Goal: Task Accomplishment & Management: Complete application form

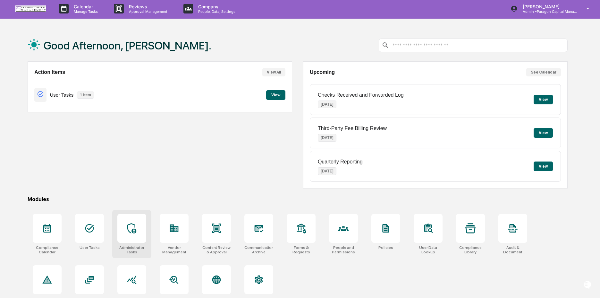
click at [137, 234] on div at bounding box center [131, 228] width 29 height 29
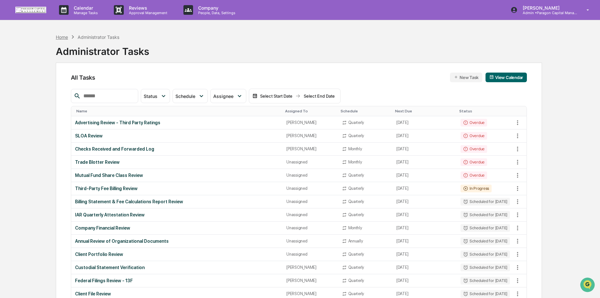
click at [65, 38] on div "Home" at bounding box center [62, 36] width 12 height 5
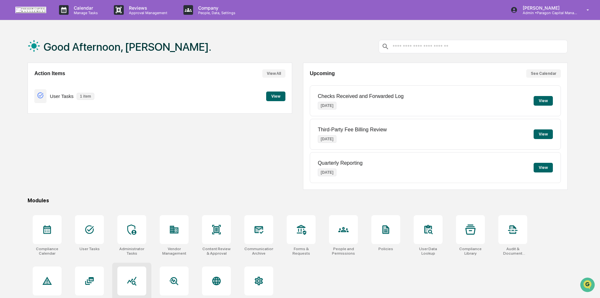
click at [139, 280] on div at bounding box center [131, 280] width 29 height 29
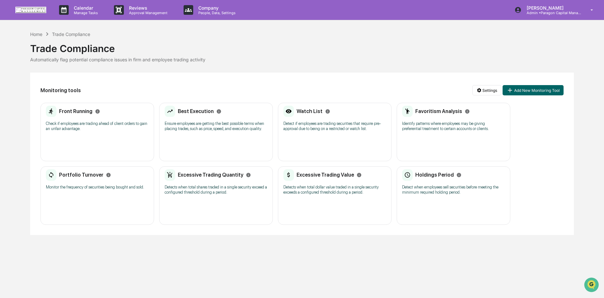
click at [139, 143] on div "Front Running Check if employees are trading ahead of client orders to gain an …" at bounding box center [97, 132] width 114 height 58
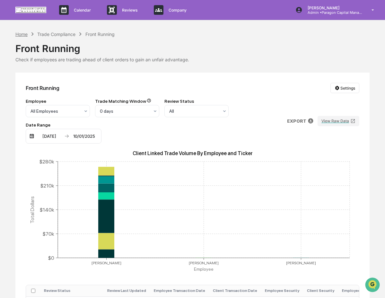
click at [23, 35] on div "Home" at bounding box center [21, 33] width 12 height 5
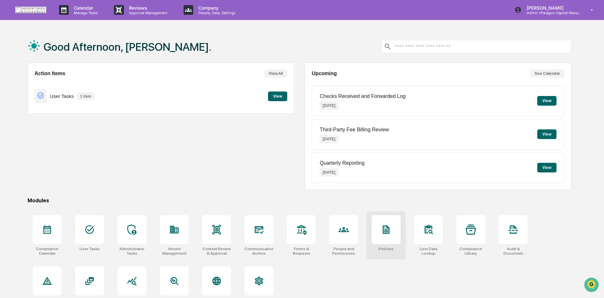
click at [394, 242] on div at bounding box center [386, 229] width 29 height 29
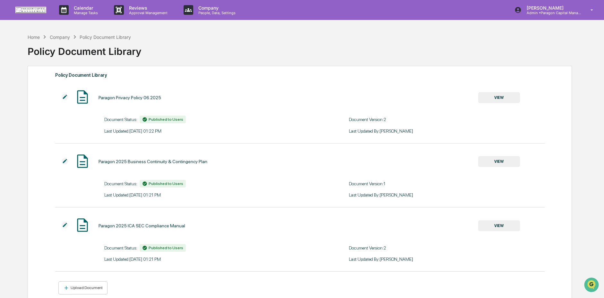
click at [66, 162] on img at bounding box center [65, 161] width 6 height 6
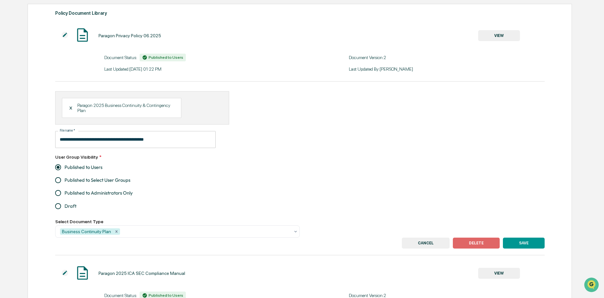
scroll to position [73, 0]
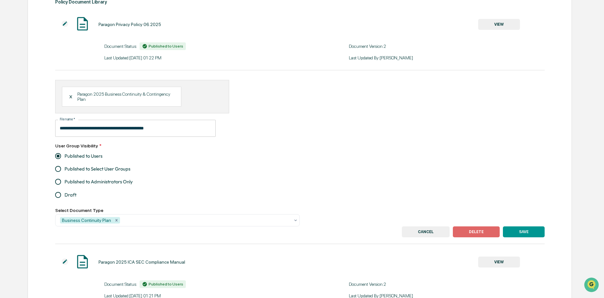
click at [71, 99] on div "X" at bounding box center [73, 97] width 8 height 6
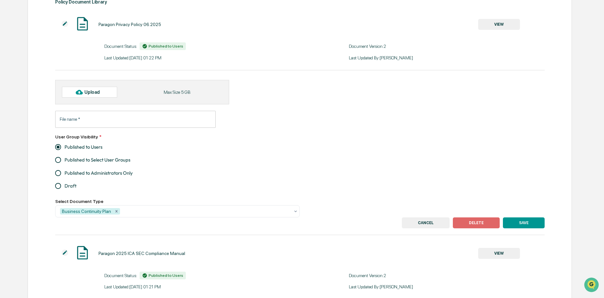
click at [91, 91] on div "Upload" at bounding box center [94, 92] width 21 height 5
type input "**********"
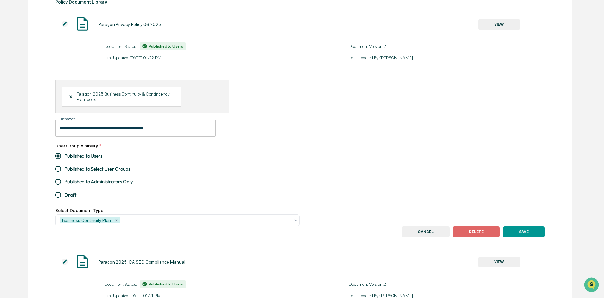
drag, startPoint x: 530, startPoint y: 233, endPoint x: 500, endPoint y: 227, distance: 30.5
click at [529, 232] on button "SAVE" at bounding box center [524, 231] width 42 height 11
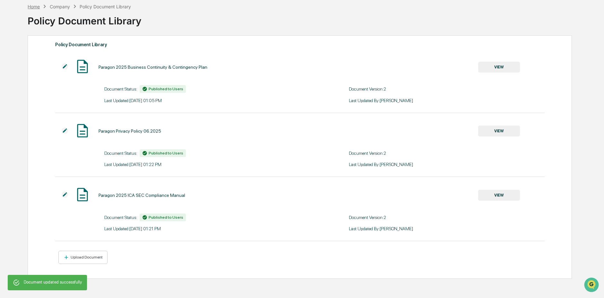
click at [28, 10] on div "Policy Document Library" at bounding box center [300, 18] width 544 height 17
click at [34, 6] on div "Home" at bounding box center [34, 6] width 12 height 5
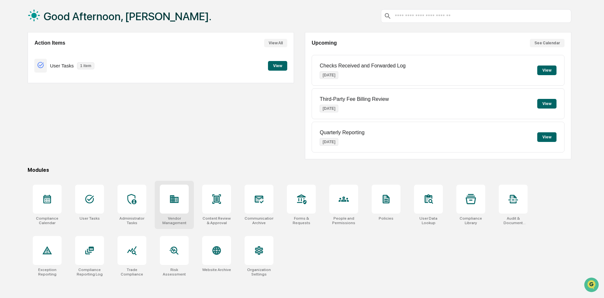
click at [161, 214] on div "Vendor Management" at bounding box center [174, 205] width 39 height 48
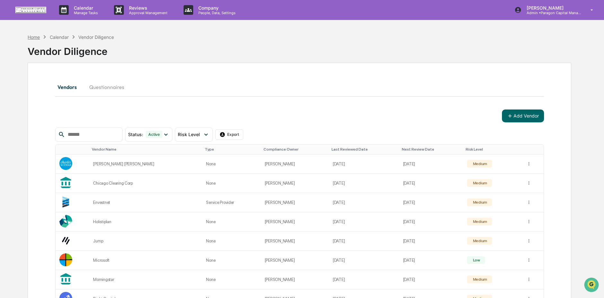
click at [36, 39] on div "Home" at bounding box center [34, 36] width 12 height 5
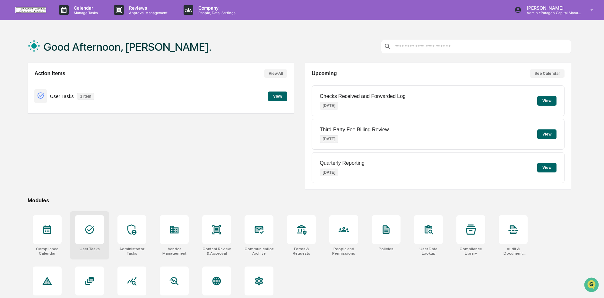
click at [88, 244] on div at bounding box center [89, 229] width 29 height 29
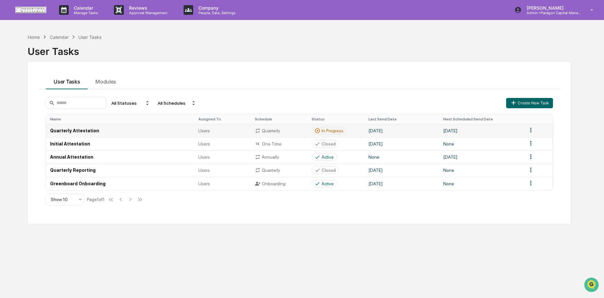
click at [343, 129] on div "In Progress" at bounding box center [333, 130] width 22 height 5
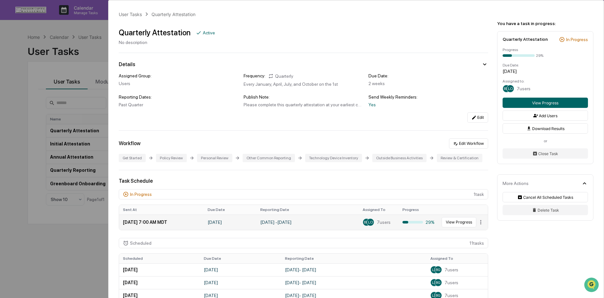
scroll to position [1, 0]
click at [409, 223] on div "29%" at bounding box center [418, 220] width 32 height 5
click at [409, 222] on div at bounding box center [412, 221] width 21 height 3
click at [455, 226] on button "View Progress" at bounding box center [459, 221] width 35 height 10
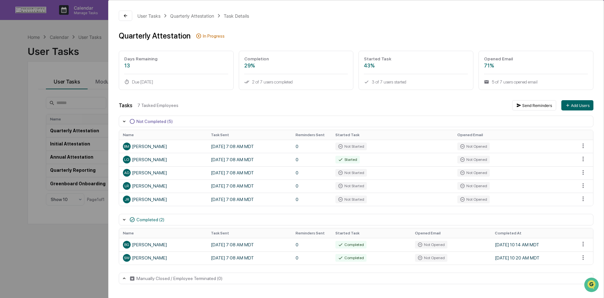
click at [97, 235] on div "User Tasks Quarterly Attestation Task Details Quarterly Attestation In Progress…" at bounding box center [302, 149] width 604 height 298
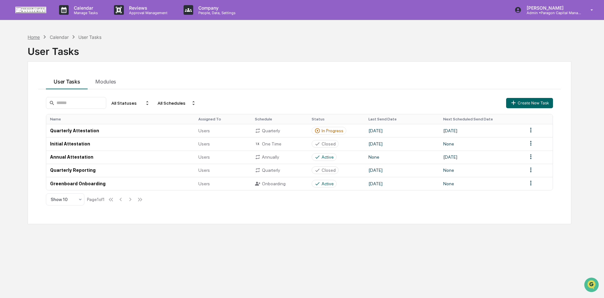
click at [31, 38] on div "Home" at bounding box center [34, 36] width 12 height 5
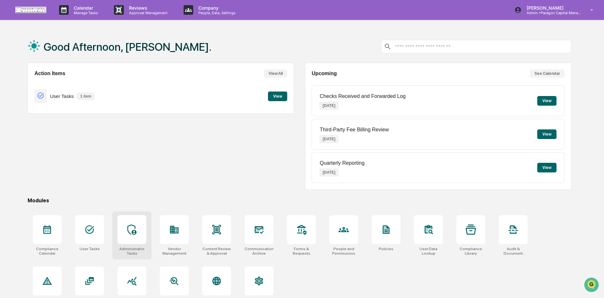
click at [135, 245] on div "Administrator Tasks" at bounding box center [131, 235] width 39 height 48
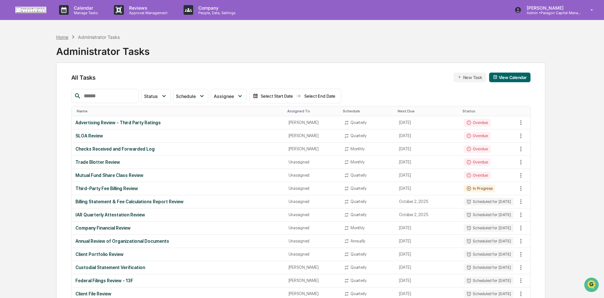
click at [59, 35] on div "Home" at bounding box center [62, 36] width 12 height 5
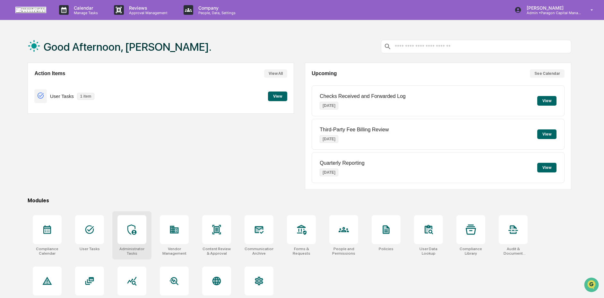
click at [120, 233] on div at bounding box center [131, 229] width 29 height 29
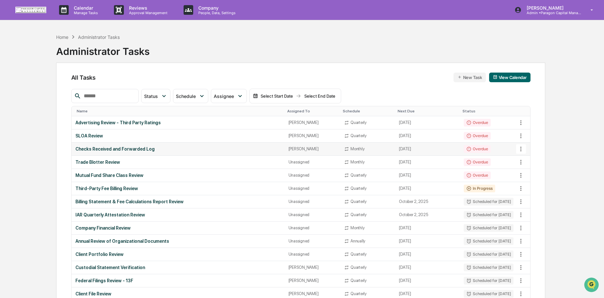
click at [229, 148] on div "Checks Received and Forwarded Log" at bounding box center [177, 148] width 205 height 5
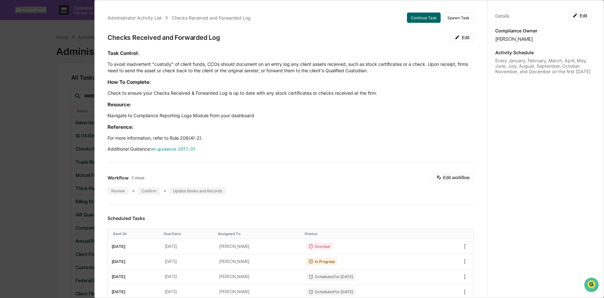
click at [64, 163] on div "Administrator Activity List Checks Received and Forwarded Log Continue Task Spa…" at bounding box center [302, 149] width 604 height 298
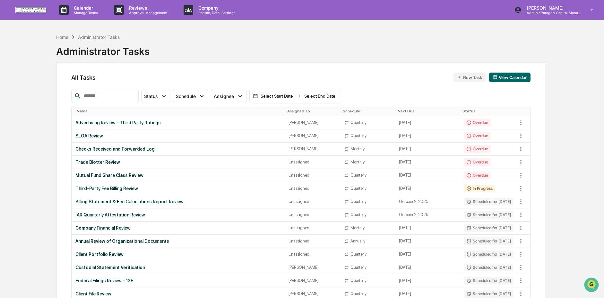
click at [62, 34] on div "Home Administrator Tasks" at bounding box center [88, 36] width 64 height 7
click at [63, 38] on div "Home" at bounding box center [62, 36] width 12 height 5
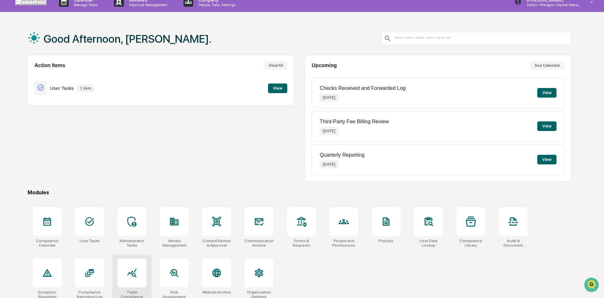
scroll to position [12, 0]
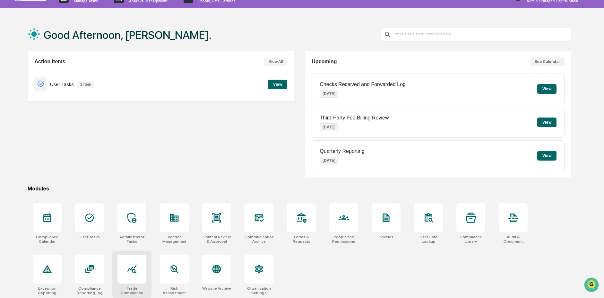
click at [141, 267] on div at bounding box center [131, 268] width 29 height 29
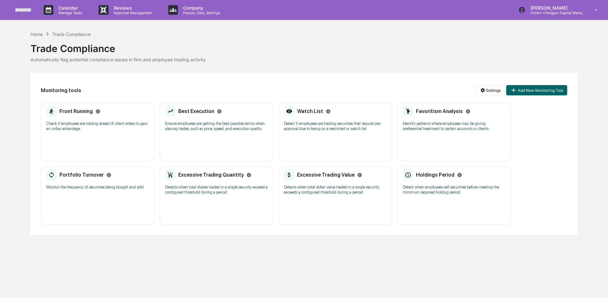
click at [124, 156] on div "Front Running Check if employees are trading ahead of client orders to gain an …" at bounding box center [98, 132] width 114 height 58
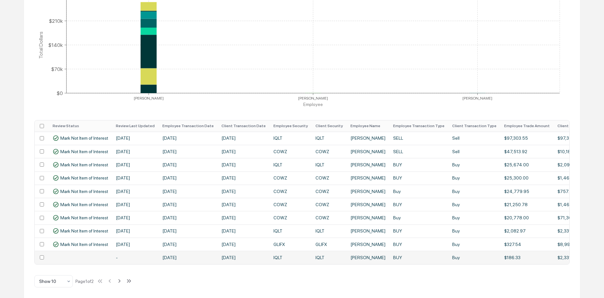
click at [227, 252] on td "[DATE]" at bounding box center [244, 257] width 52 height 13
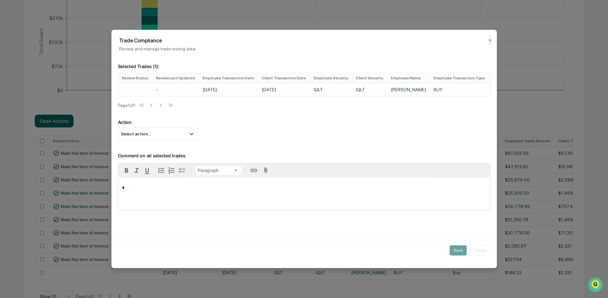
drag, startPoint x: 218, startPoint y: 99, endPoint x: 235, endPoint y: 98, distance: 17.0
click at [235, 96] on div "Review Status Review Last Updated Employee Transaction Date Client Transaction …" at bounding box center [304, 84] width 372 height 23
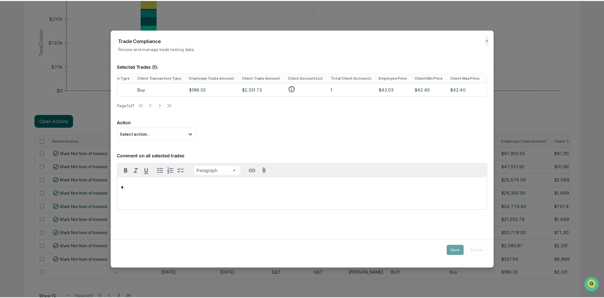
scroll to position [0, 381]
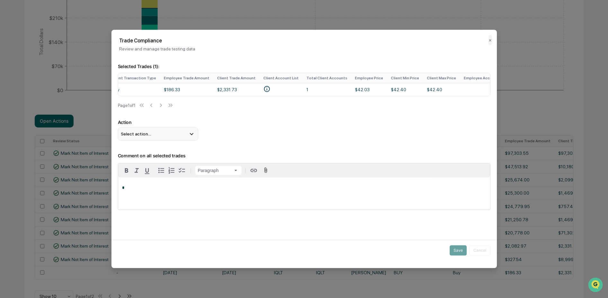
click at [174, 136] on div "Select action..." at bounding box center [158, 133] width 80 height 13
click at [174, 161] on div "Mark Not Item of Interest" at bounding box center [157, 159] width 75 height 7
click at [171, 193] on div "*" at bounding box center [304, 193] width 372 height 32
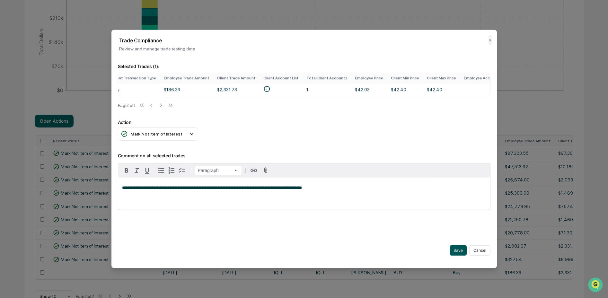
click at [453, 254] on button "Save" at bounding box center [457, 250] width 17 height 10
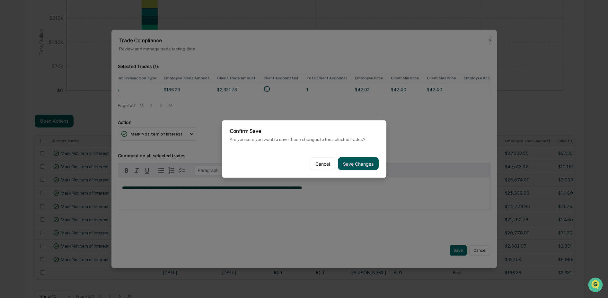
click at [349, 165] on button "Save Changes" at bounding box center [358, 163] width 41 height 13
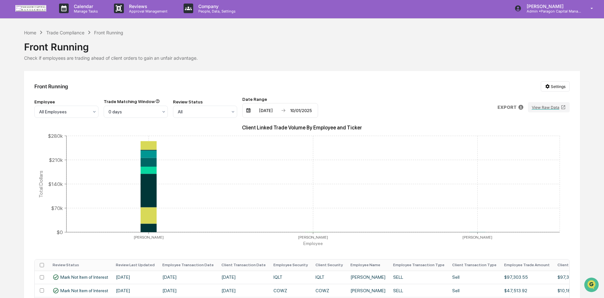
scroll to position [0, 0]
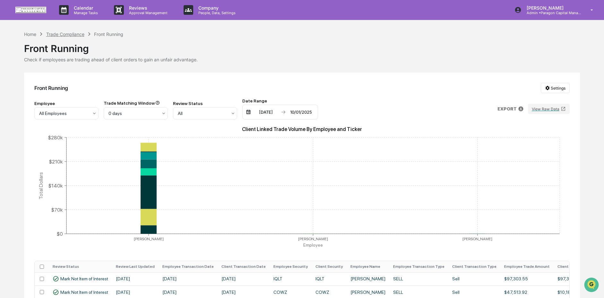
click at [67, 35] on div "Trade Compliance" at bounding box center [65, 33] width 38 height 5
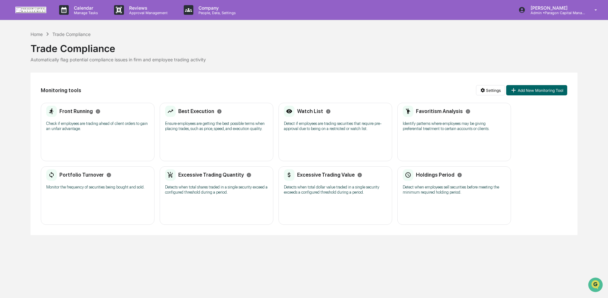
click at [185, 125] on p "Ensure employees are getting the best possible terms when placing trades, such …" at bounding box center [216, 126] width 103 height 10
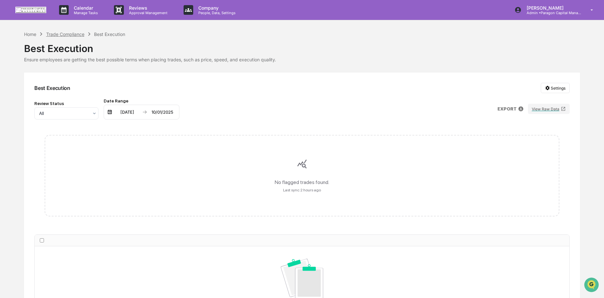
click at [57, 33] on div "Trade Compliance" at bounding box center [65, 33] width 38 height 5
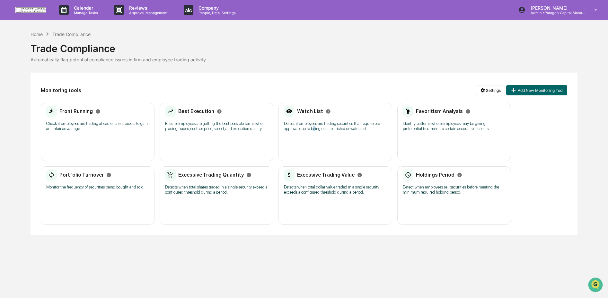
click at [326, 131] on p "Detect if employees are trading securities that require pre-approval due to bei…" at bounding box center [335, 126] width 103 height 10
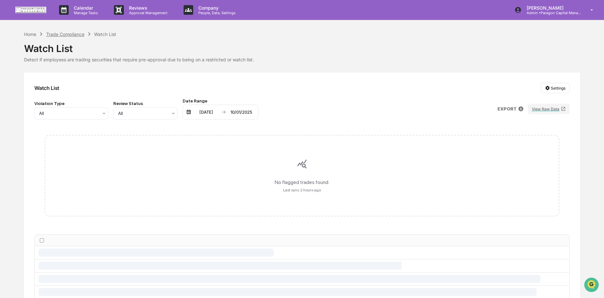
click at [74, 33] on div "Trade Compliance" at bounding box center [65, 33] width 38 height 5
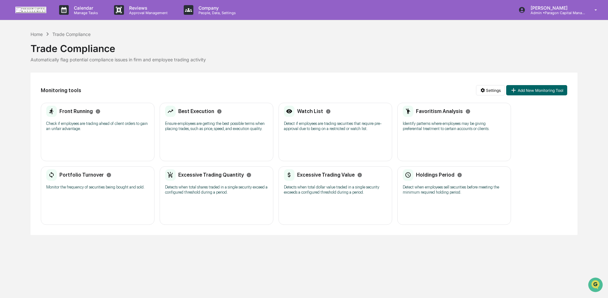
click at [448, 130] on p "Identify patterns where employees may be giving preferential treatment to certa…" at bounding box center [453, 126] width 103 height 10
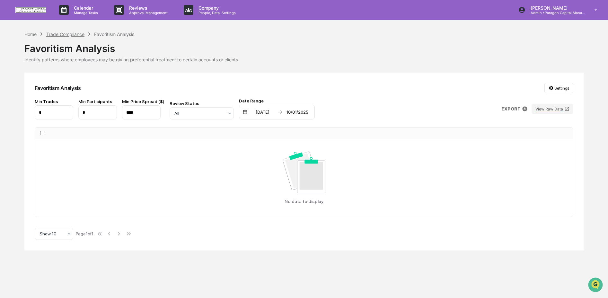
click at [67, 36] on div "Trade Compliance" at bounding box center [65, 33] width 38 height 5
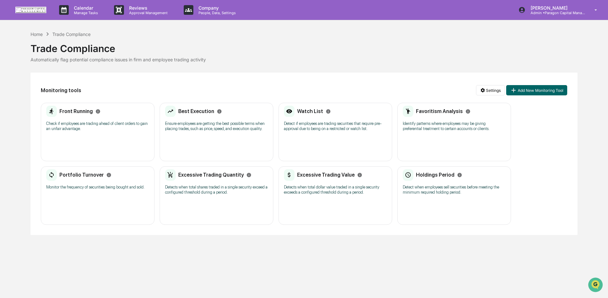
click at [103, 190] on p "Monitor the frequency of securities being bought and sold." at bounding box center [97, 187] width 103 height 5
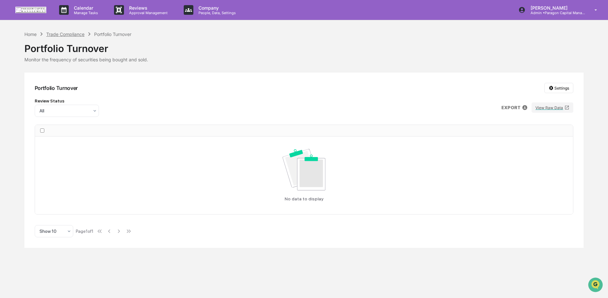
click at [68, 35] on div "Trade Compliance" at bounding box center [65, 33] width 38 height 5
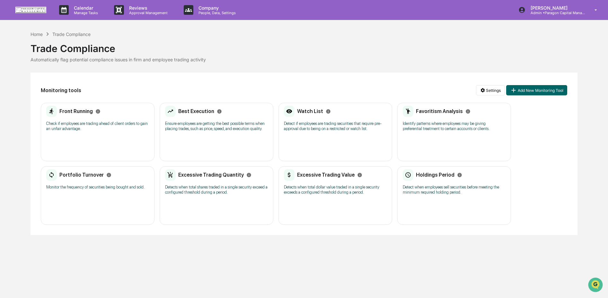
click at [239, 199] on div "Excessive Trading Quantity Detects when total shares traded in a single securit…" at bounding box center [216, 184] width 103 height 30
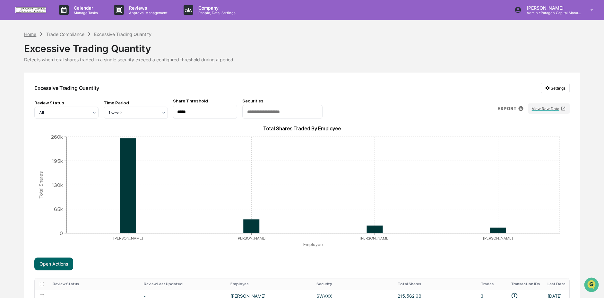
click at [34, 36] on div "Home" at bounding box center [30, 33] width 12 height 5
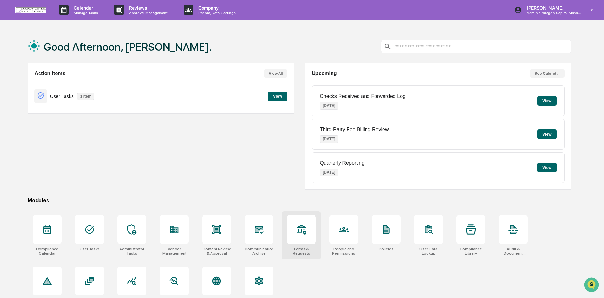
click at [294, 242] on div at bounding box center [301, 229] width 29 height 29
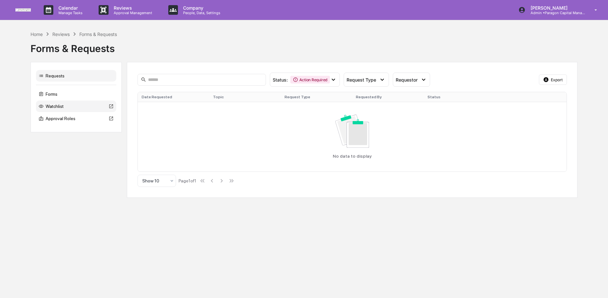
click at [73, 108] on div "Watchlist" at bounding box center [76, 106] width 80 height 12
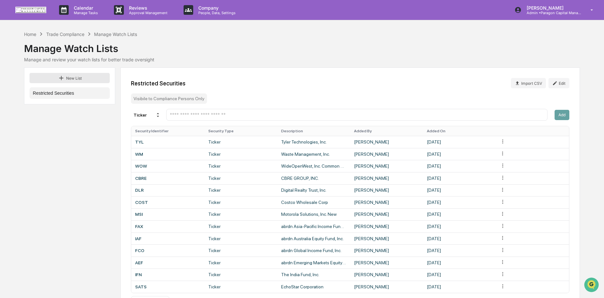
click at [57, 76] on button "New List" at bounding box center [70, 78] width 80 height 10
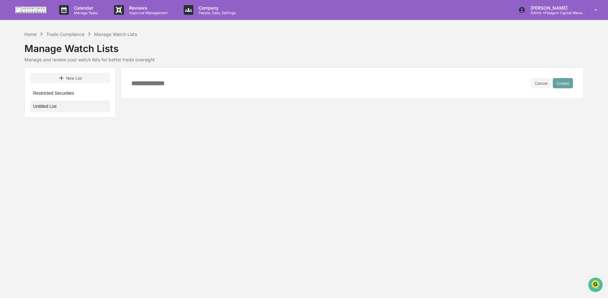
click at [72, 103] on button "Untitled List" at bounding box center [70, 106] width 80 height 12
click at [72, 90] on button "Restricted Securities" at bounding box center [70, 93] width 80 height 12
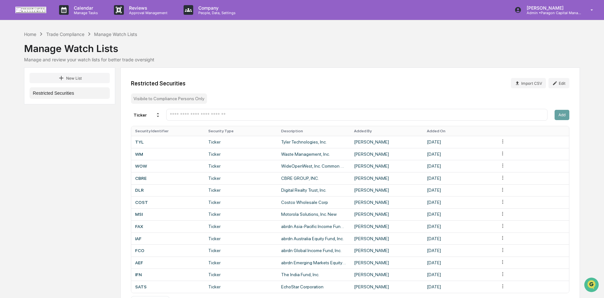
click at [287, 117] on input "text" at bounding box center [356, 115] width 375 height 6
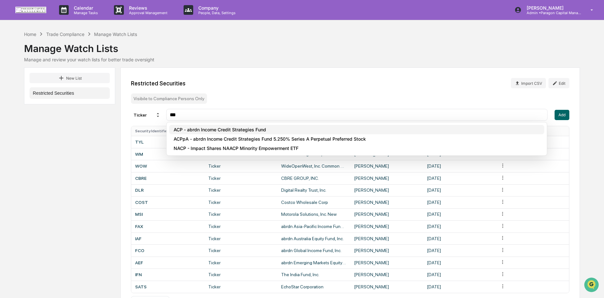
type input "***"
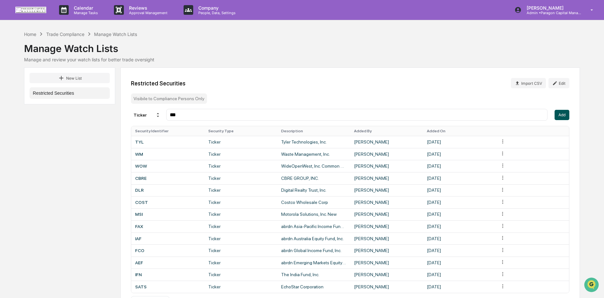
click at [558, 116] on button "Add" at bounding box center [562, 115] width 15 height 10
click at [30, 35] on div "Home" at bounding box center [30, 33] width 12 height 5
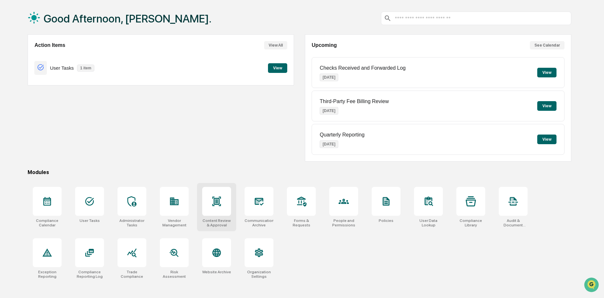
scroll to position [30, 0]
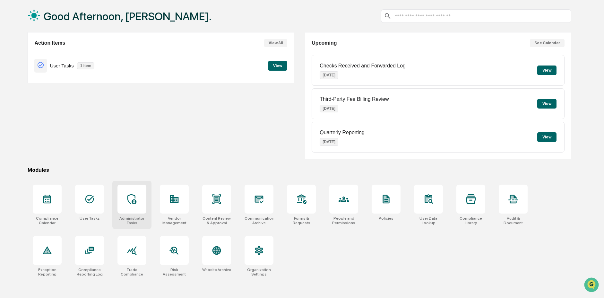
click at [125, 214] on div "Administrator Tasks" at bounding box center [131, 205] width 39 height 48
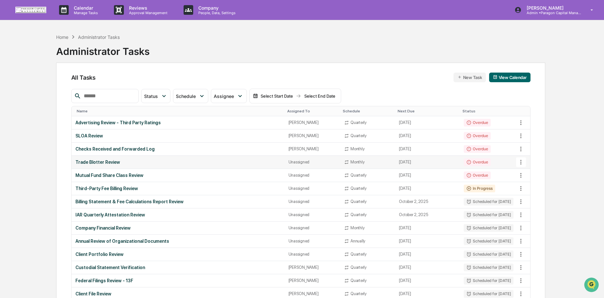
click at [151, 161] on div "Trade Blotter Review" at bounding box center [177, 162] width 205 height 5
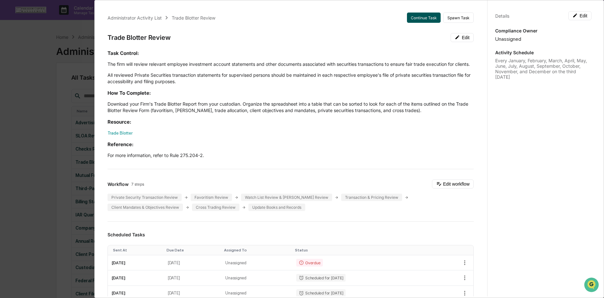
click at [425, 16] on button "Continue Task" at bounding box center [424, 18] width 34 height 10
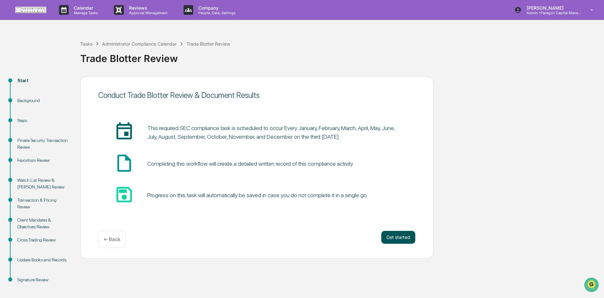
click at [396, 239] on button "Get started" at bounding box center [398, 237] width 34 height 13
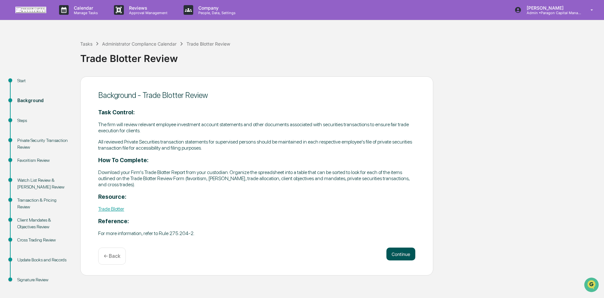
click at [400, 254] on button "Continue" at bounding box center [400, 253] width 29 height 13
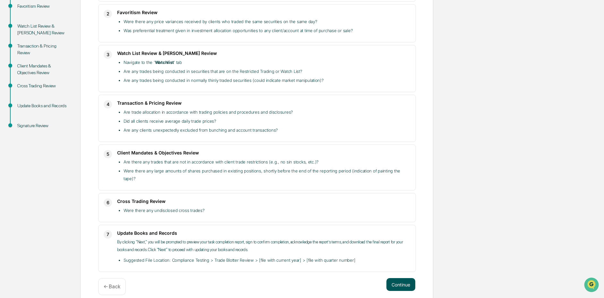
click at [396, 278] on button "Continue" at bounding box center [400, 284] width 29 height 13
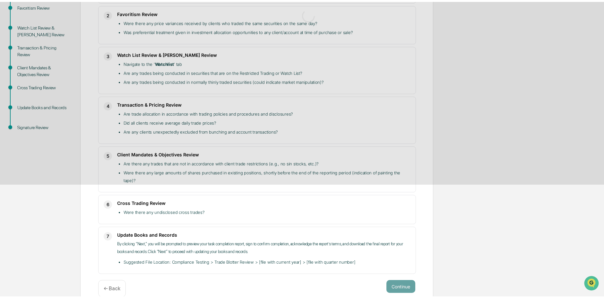
scroll to position [5, 0]
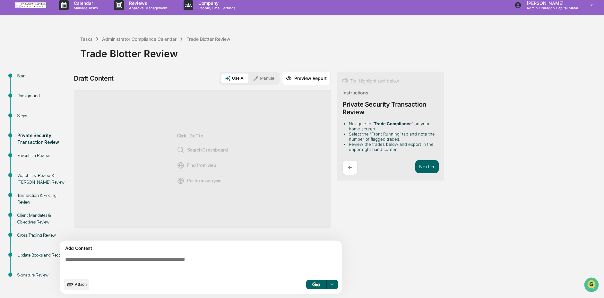
click at [269, 265] on textarea at bounding box center [202, 265] width 279 height 23
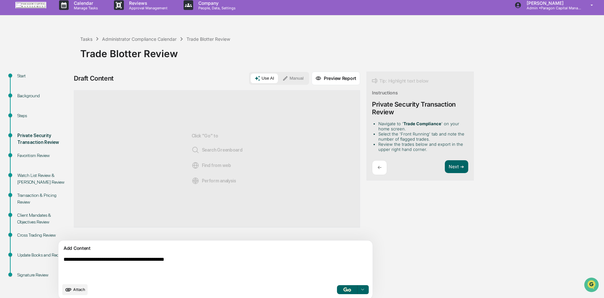
type textarea "**********"
click at [279, 77] on button "Manual" at bounding box center [293, 78] width 29 height 10
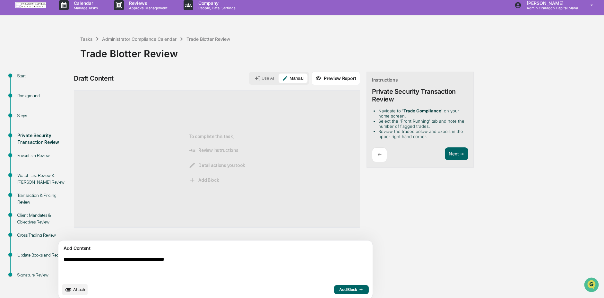
click at [339, 289] on span "Add Block" at bounding box center [351, 289] width 24 height 5
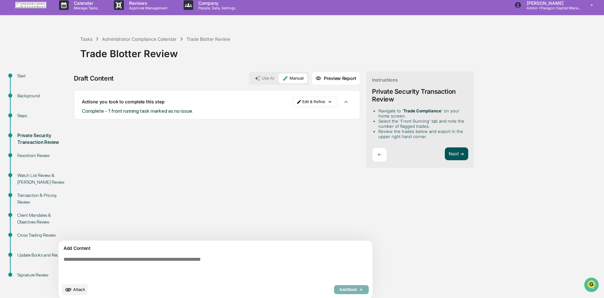
click at [445, 147] on button "Next ➔" at bounding box center [456, 153] width 23 height 13
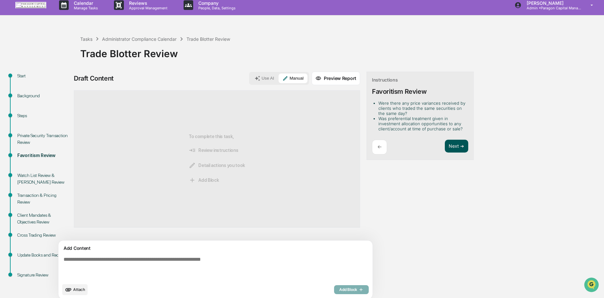
click at [445, 148] on button "Next ➔" at bounding box center [456, 146] width 23 height 13
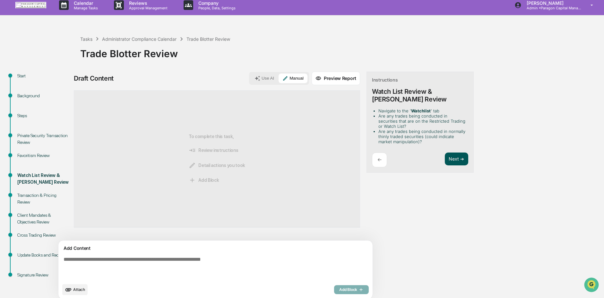
click at [445, 160] on button "Next ➔" at bounding box center [456, 158] width 23 height 13
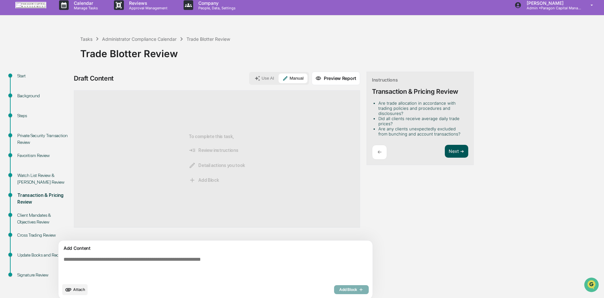
click at [445, 153] on button "Next ➔" at bounding box center [456, 151] width 23 height 13
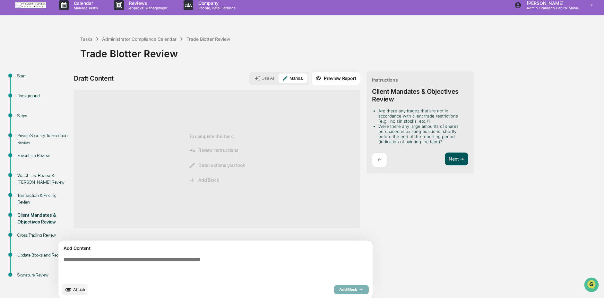
click at [445, 158] on button "Next ➔" at bounding box center [456, 158] width 23 height 13
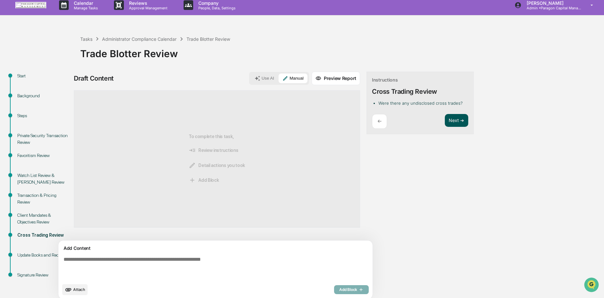
click at [445, 123] on button "Next ➔" at bounding box center [456, 120] width 23 height 13
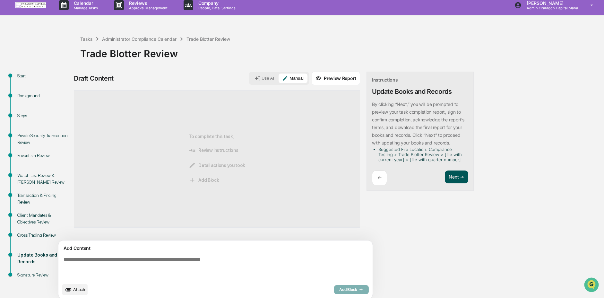
click at [445, 175] on button "Next ➔" at bounding box center [456, 176] width 23 height 13
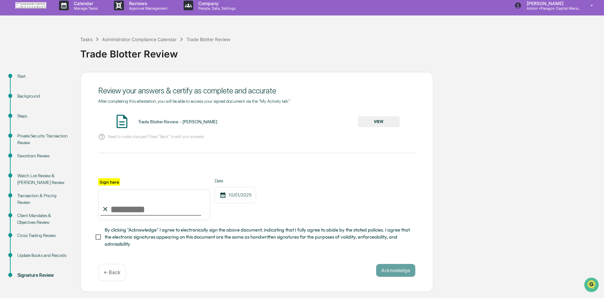
click at [133, 208] on input "Sign here" at bounding box center [154, 204] width 112 height 31
type input "**********"
click at [145, 239] on span "By clicking "Acknowledge" I agree to electronically sign the above document, in…" at bounding box center [258, 237] width 306 height 22
click at [378, 126] on button "VIEW" at bounding box center [379, 121] width 42 height 11
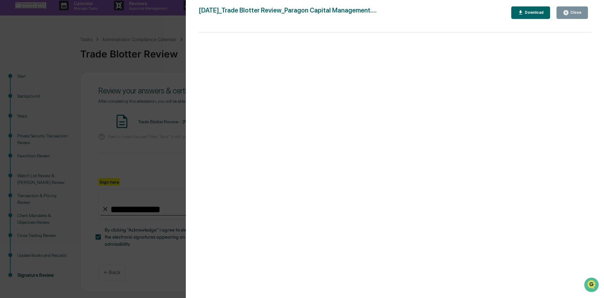
click at [583, 12] on button "Close" at bounding box center [571, 12] width 31 height 13
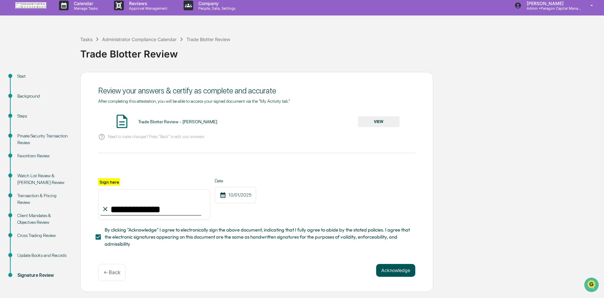
click at [409, 271] on button "Acknowledge" at bounding box center [395, 270] width 39 height 13
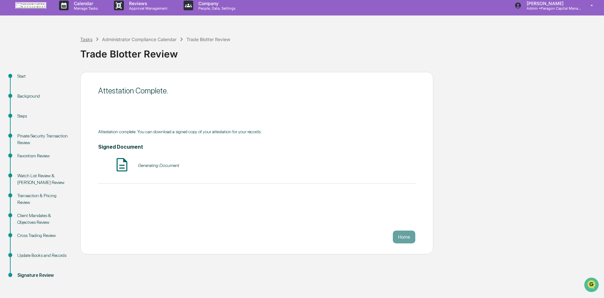
click at [89, 40] on div "Tasks" at bounding box center [86, 39] width 12 height 5
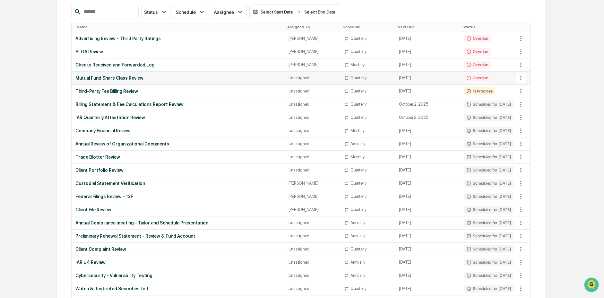
scroll to position [95, 0]
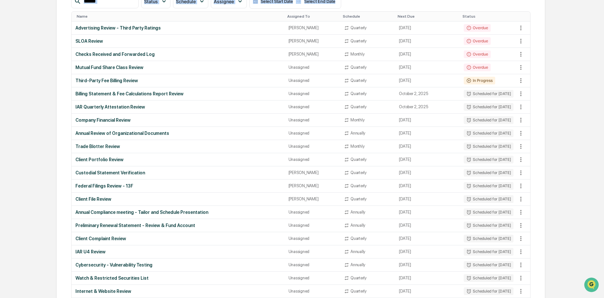
drag, startPoint x: 1, startPoint y: 12, endPoint x: 134, endPoint y: 12, distance: 132.9
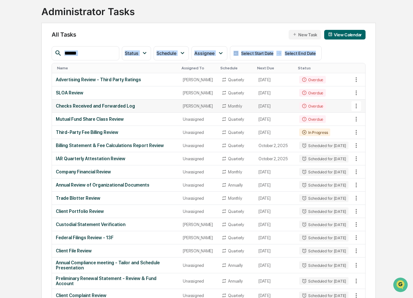
scroll to position [0, 0]
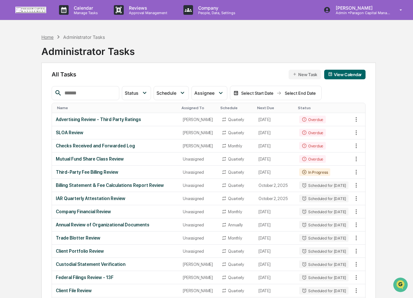
click at [47, 37] on div "Home" at bounding box center [47, 36] width 12 height 5
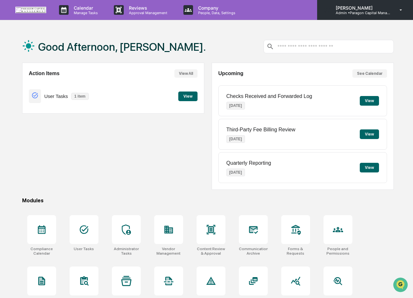
click at [367, 11] on p "Admin • Paragon Capital Management" at bounding box center [361, 13] width 60 height 4
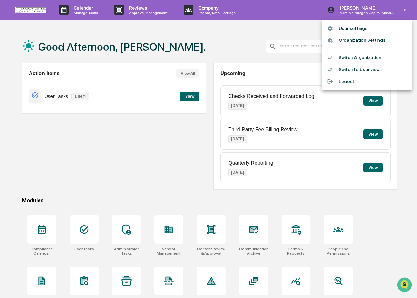
click at [352, 59] on li "Switch Organization" at bounding box center [367, 58] width 90 height 12
